Goal: Information Seeking & Learning: Learn about a topic

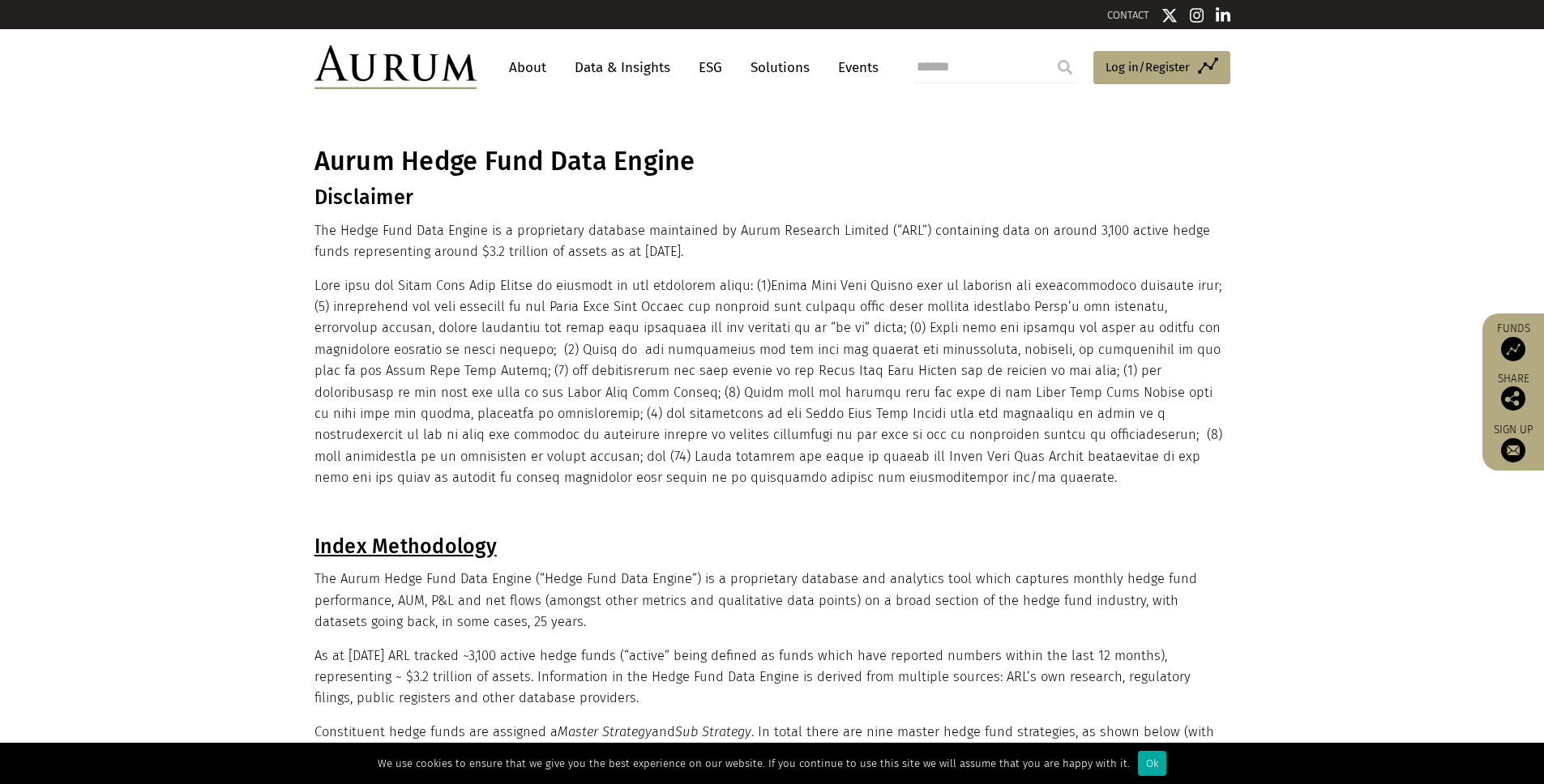
click at [578, 164] on h1 "Aurum Hedge Fund Data Engine" at bounding box center [771, 161] width 912 height 31
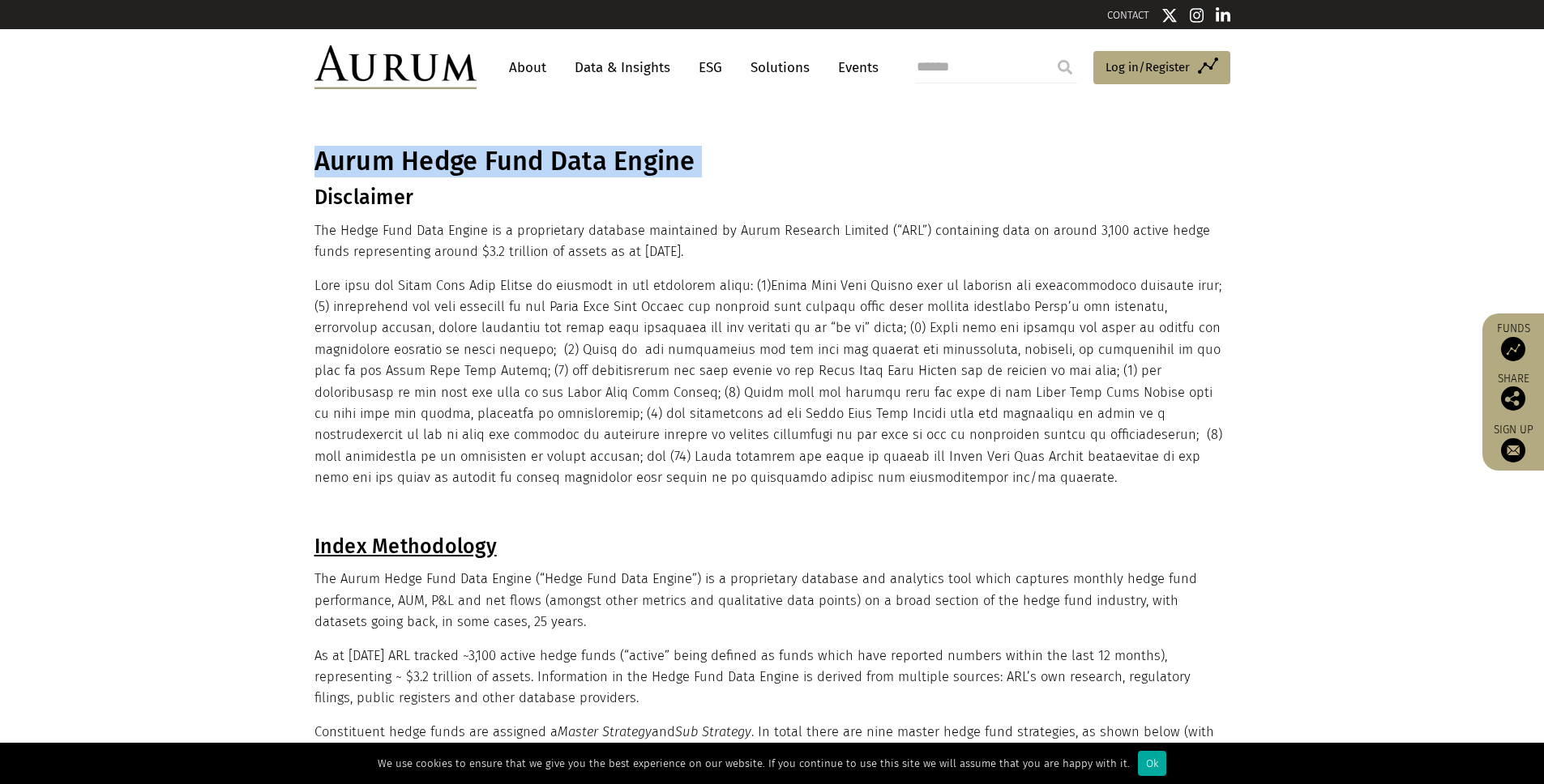
click at [578, 164] on h1 "Aurum Hedge Fund Data Engine" at bounding box center [771, 161] width 912 height 31
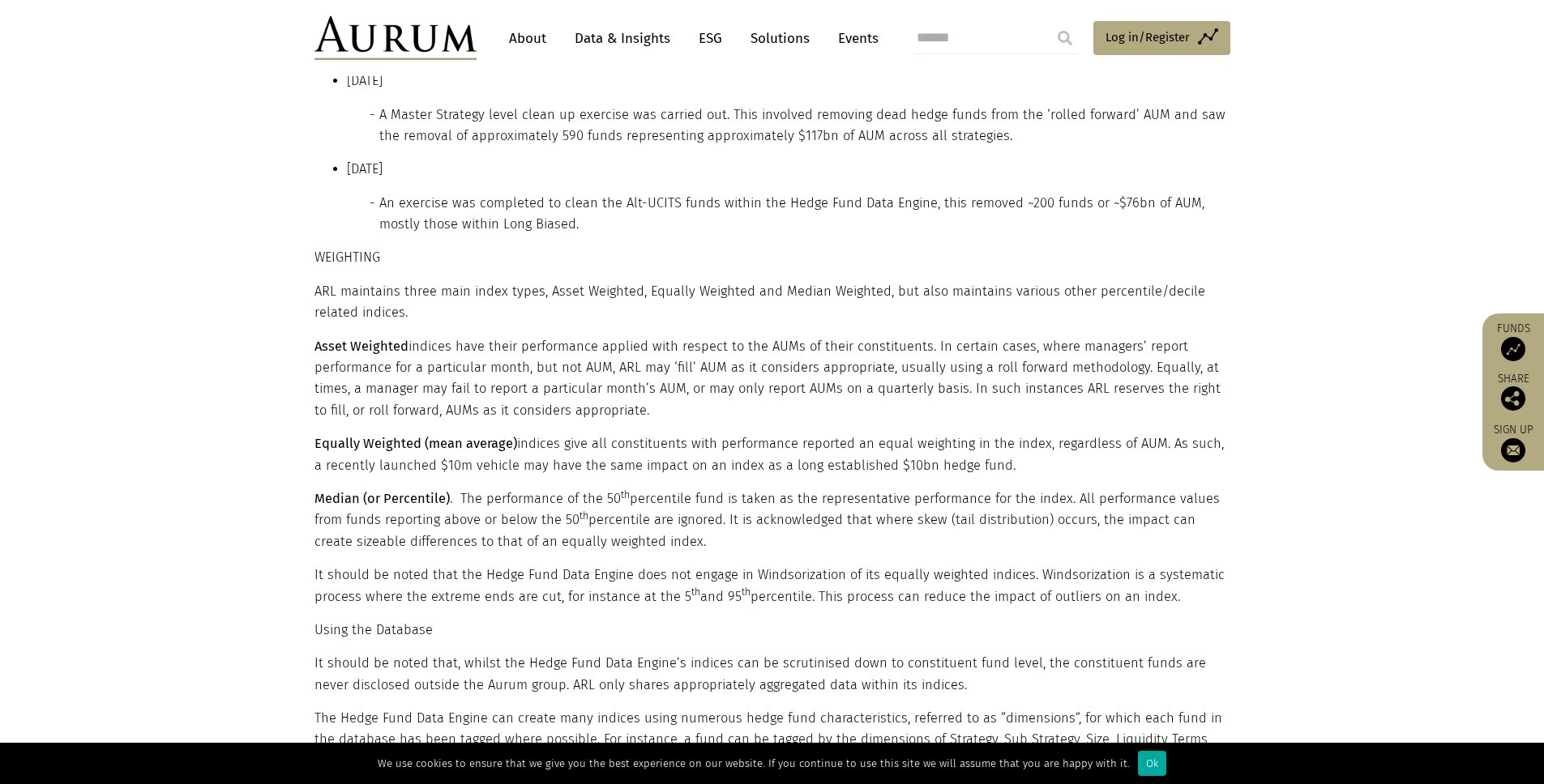
scroll to position [2669, 0]
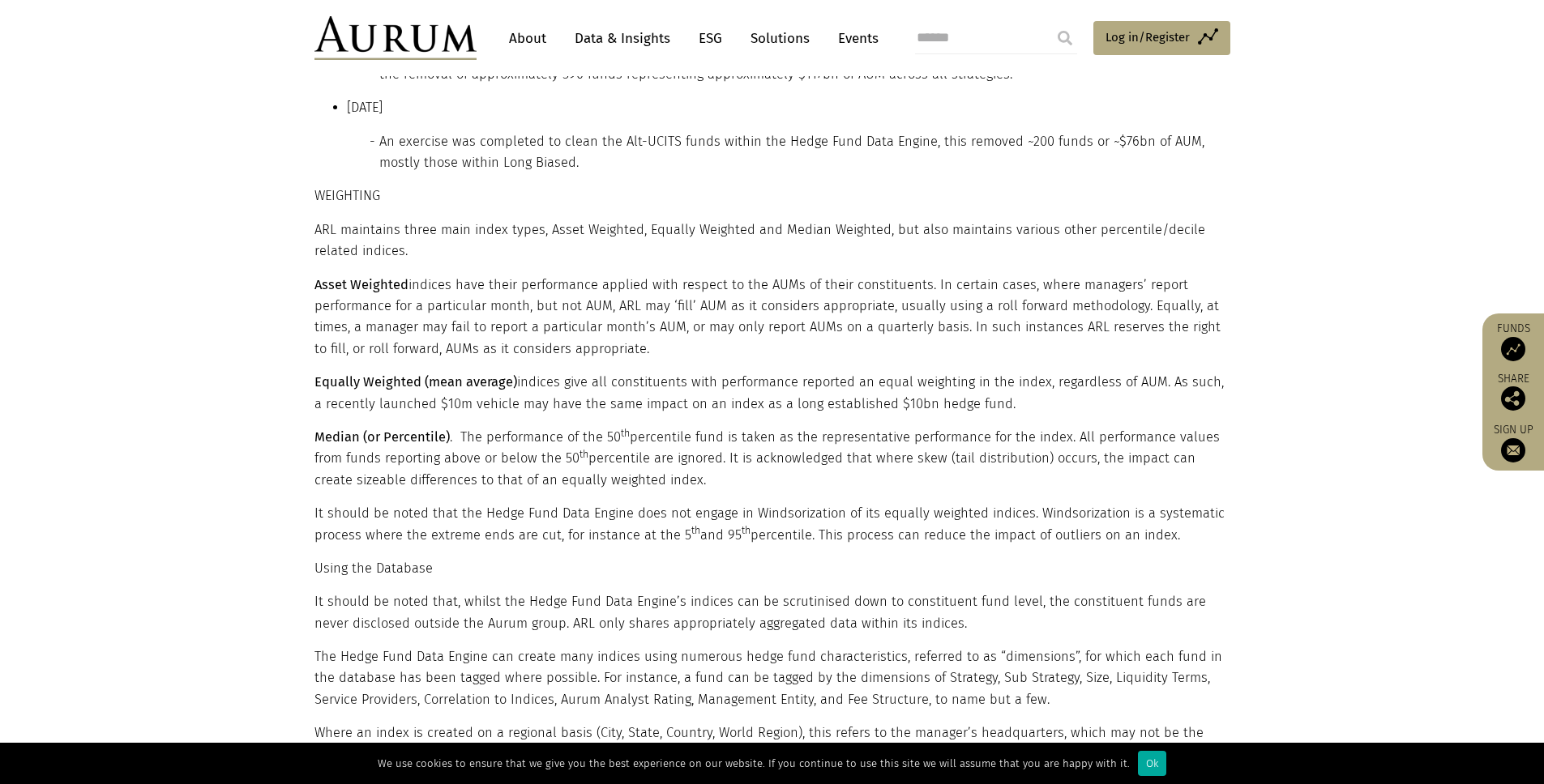
click at [631, 30] on link "Data & Insights" at bounding box center [622, 39] width 111 height 30
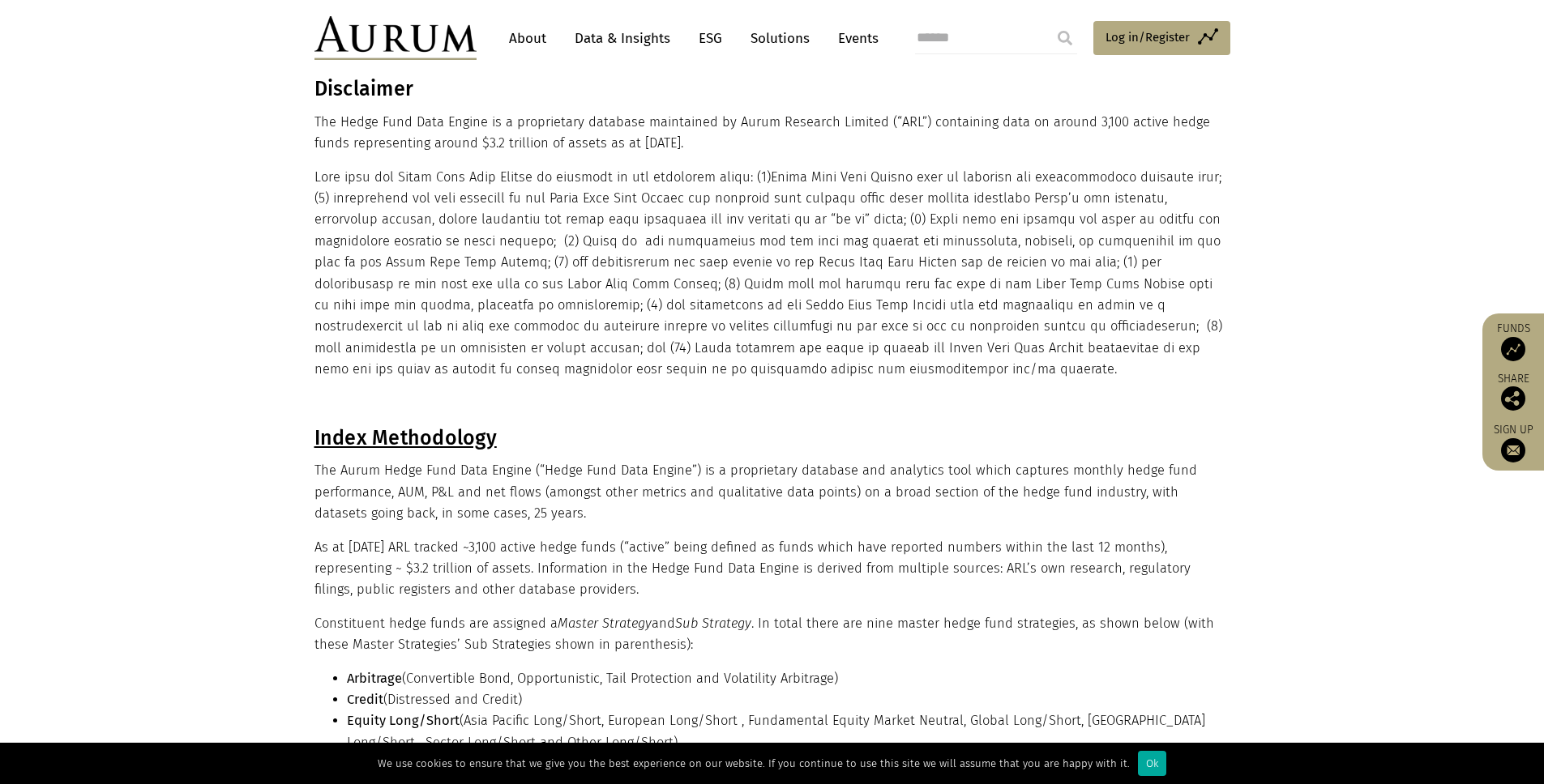
scroll to position [0, 0]
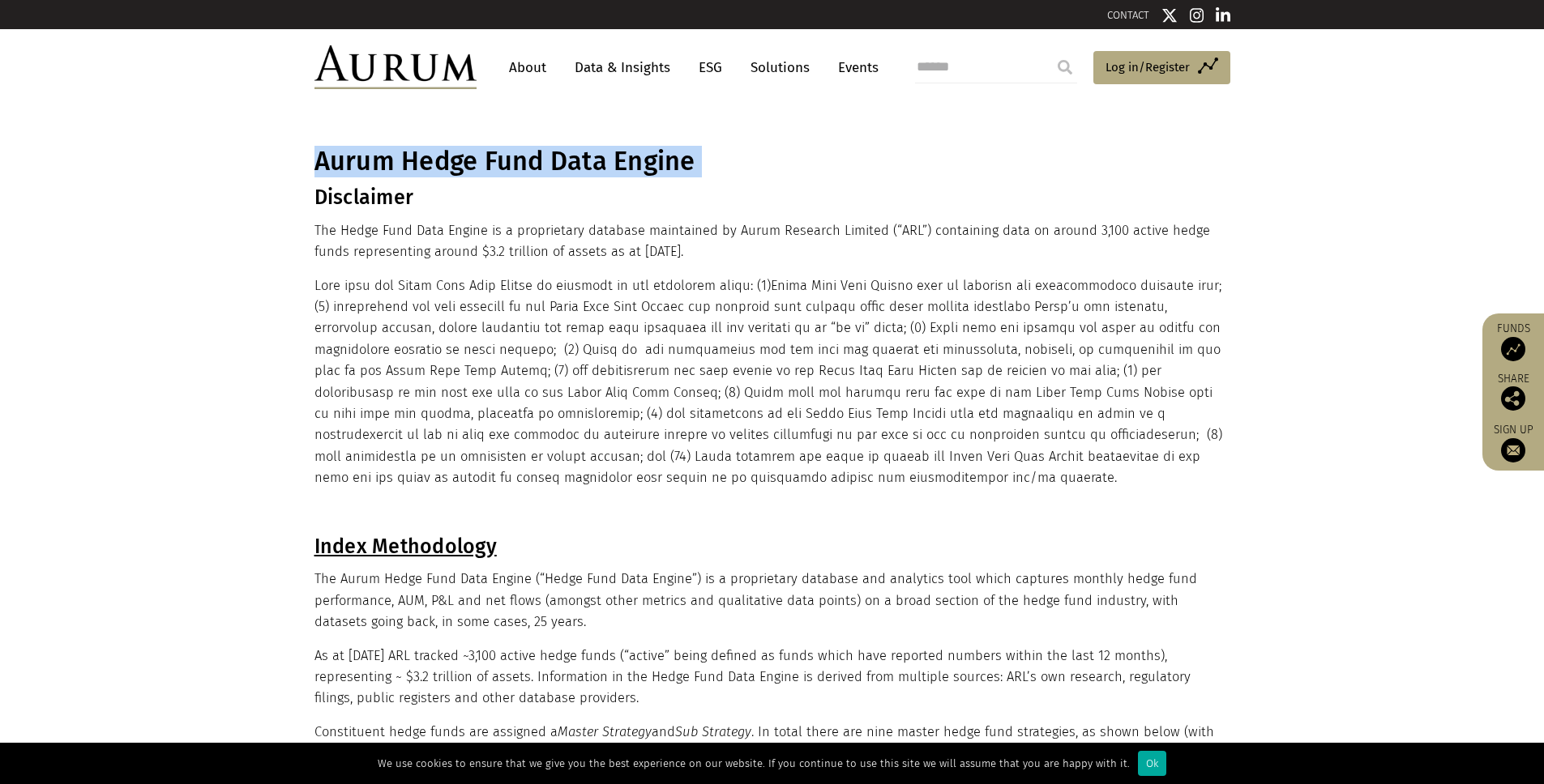
click at [419, 172] on h1 "Aurum Hedge Fund Data Engine" at bounding box center [771, 161] width 912 height 31
click at [418, 172] on h1 "Aurum Hedge Fund Data Engine" at bounding box center [771, 161] width 912 height 31
drag, startPoint x: 295, startPoint y: 159, endPoint x: 662, endPoint y: 171, distance: 367.2
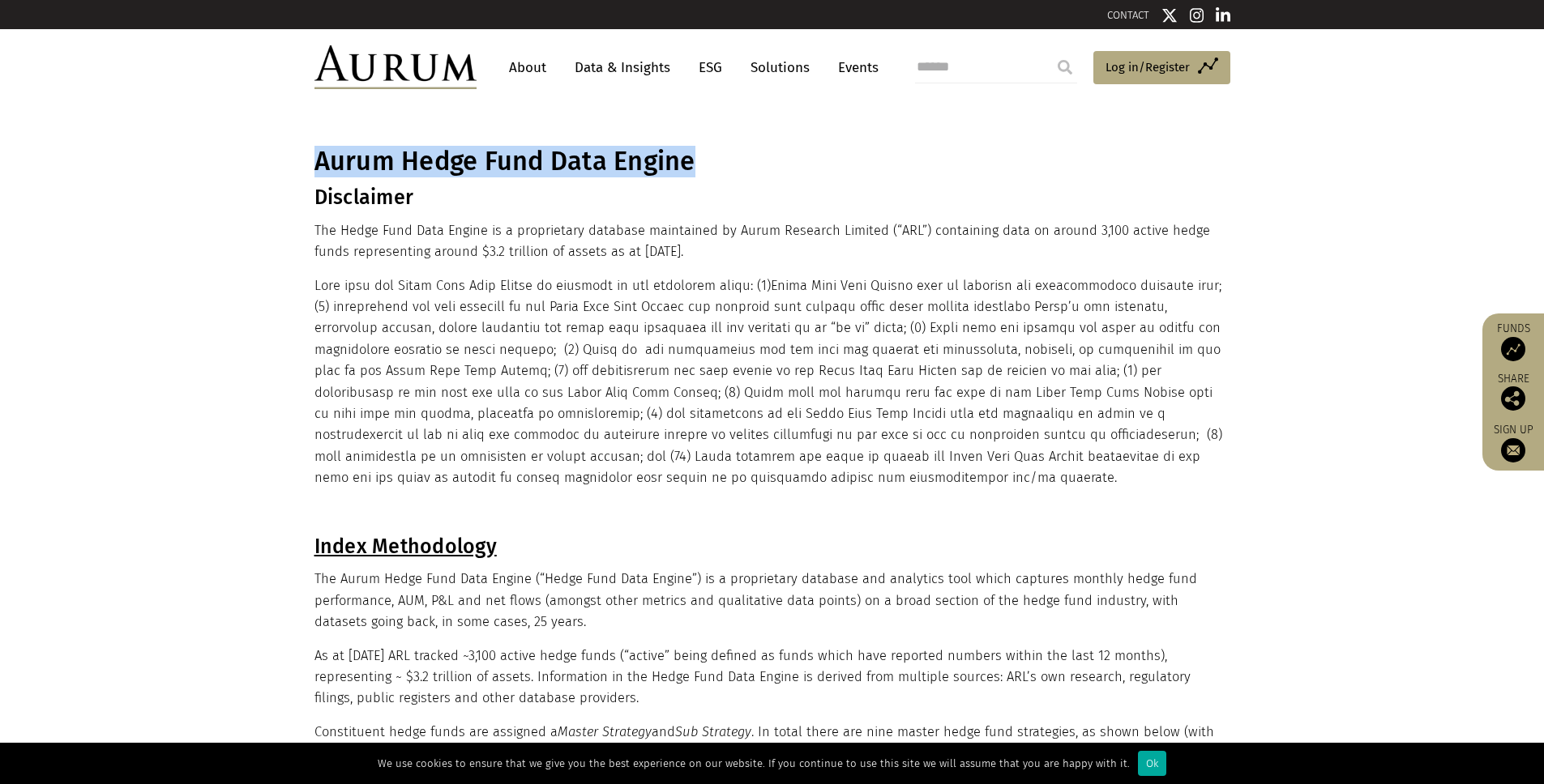
drag, startPoint x: 698, startPoint y: 160, endPoint x: 297, endPoint y: 145, distance: 401.3
copy h1 "Aurum Hedge Fund Data Engine"
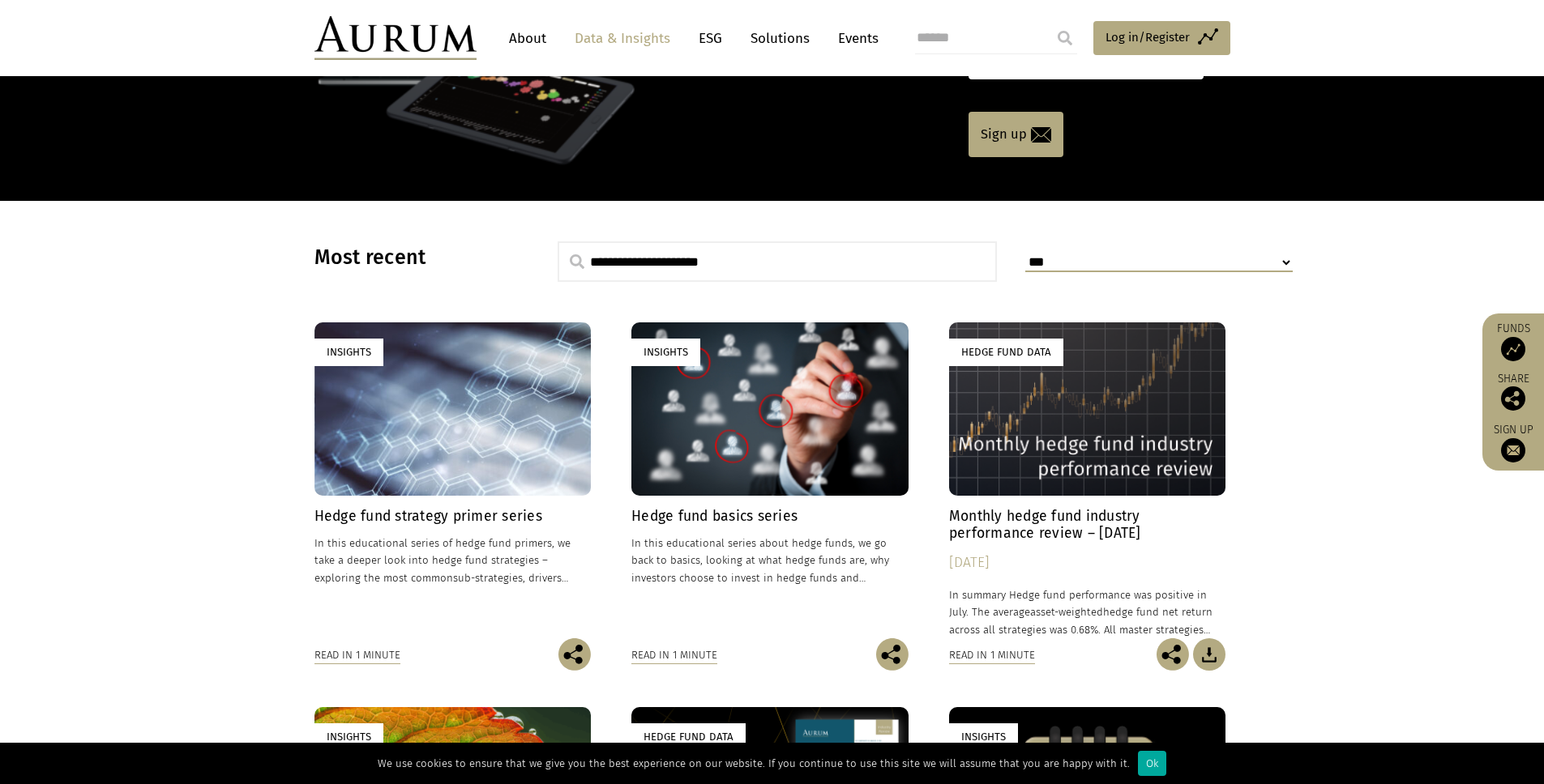
scroll to position [271, 0]
